Goal: Task Accomplishment & Management: Manage account settings

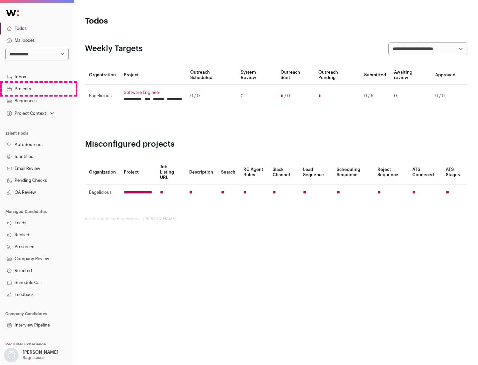
click at [37, 89] on link "Projects" at bounding box center [37, 89] width 74 height 12
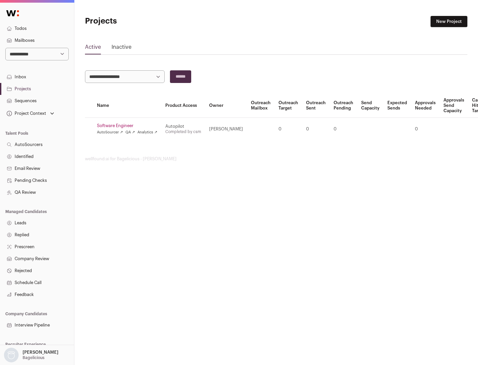
click at [129, 126] on link "Software Engineer" at bounding box center [127, 125] width 60 height 5
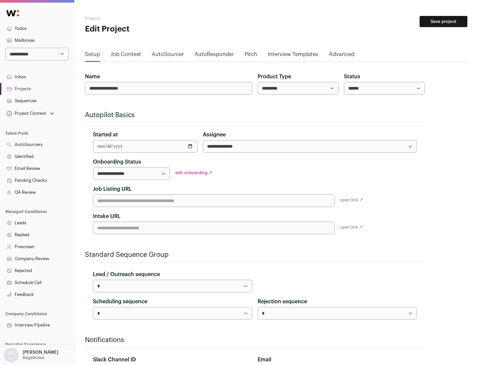
click at [444, 22] on button "Save project" at bounding box center [444, 21] width 48 height 11
